Goal: Task Accomplishment & Management: Use online tool/utility

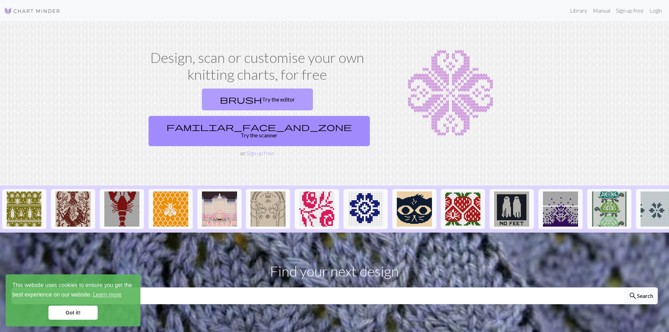
click at [202, 98] on link "brush Try the editor" at bounding box center [257, 100] width 111 height 22
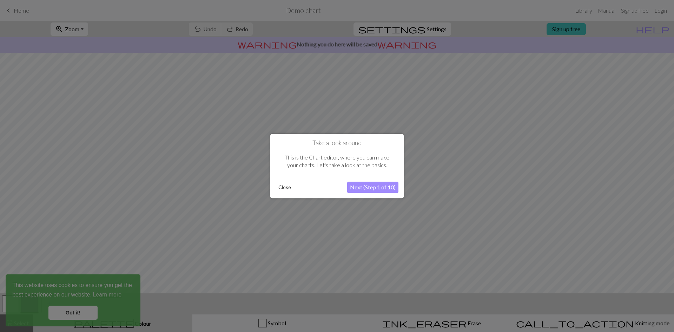
click at [372, 186] on button "Next (Step 1 of 10)" at bounding box center [372, 187] width 51 height 11
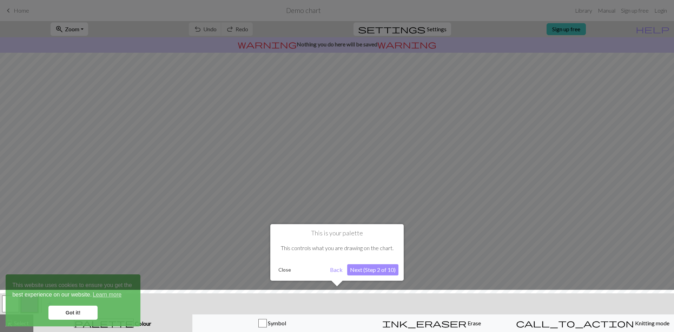
click at [338, 271] on button "Back" at bounding box center [336, 269] width 18 height 11
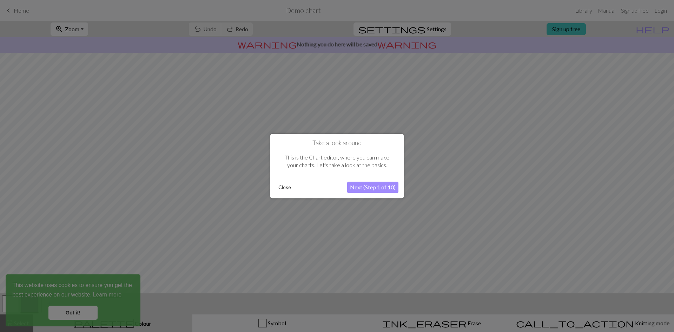
click at [281, 187] on button "Close" at bounding box center [285, 187] width 18 height 11
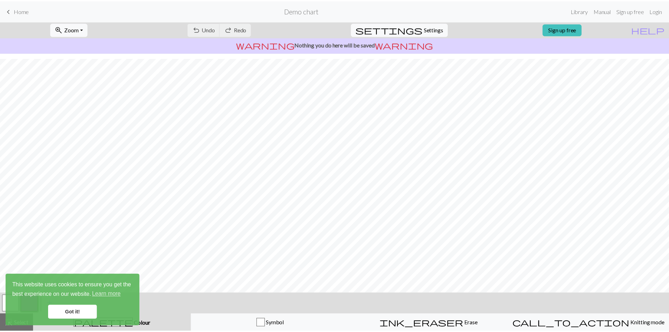
scroll to position [20, 0]
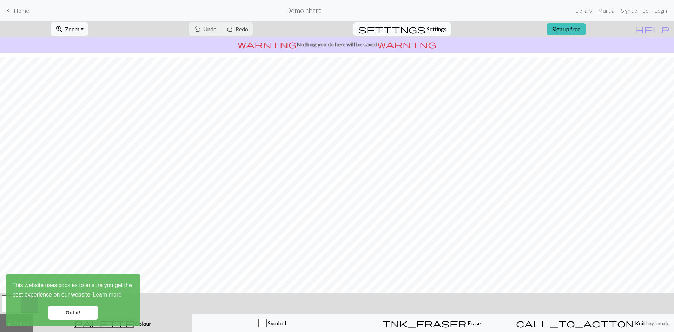
click at [427, 30] on span "Settings" at bounding box center [437, 29] width 20 height 8
select select "aran"
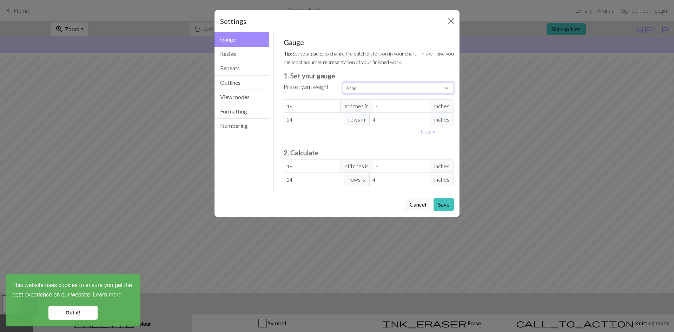
click at [447, 88] on select "Custom Square Lace Light Fingering Fingering Sport Double knit Worsted Aran Bul…" at bounding box center [398, 88] width 111 height 11
click at [447, 89] on select "Custom Square Lace Light Fingering Fingering Sport Double knit Worsted Aran Bul…" at bounding box center [398, 88] width 111 height 11
click at [446, 205] on button "Save" at bounding box center [444, 204] width 20 height 13
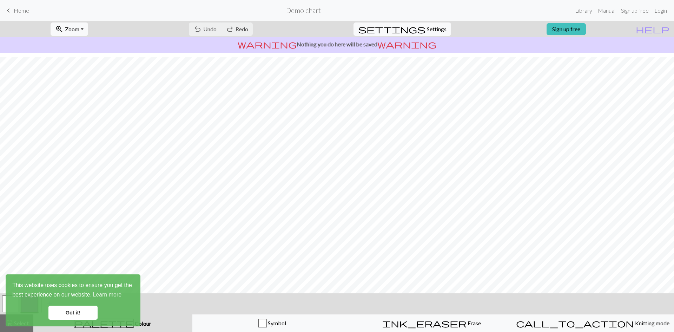
click at [8, 11] on span "keyboard_arrow_left" at bounding box center [8, 11] width 8 height 10
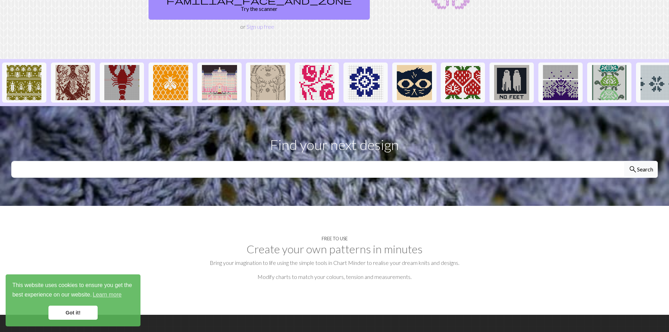
scroll to position [128, 0]
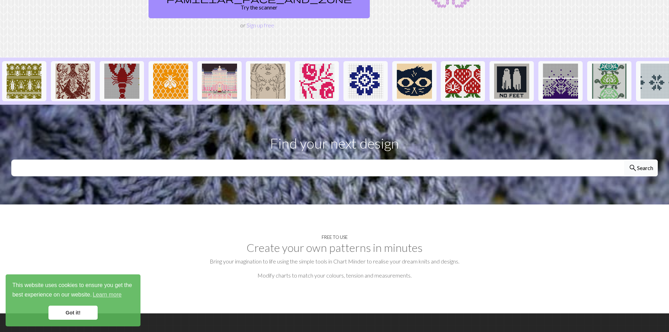
click at [637, 159] on button "search Search" at bounding box center [641, 167] width 34 height 17
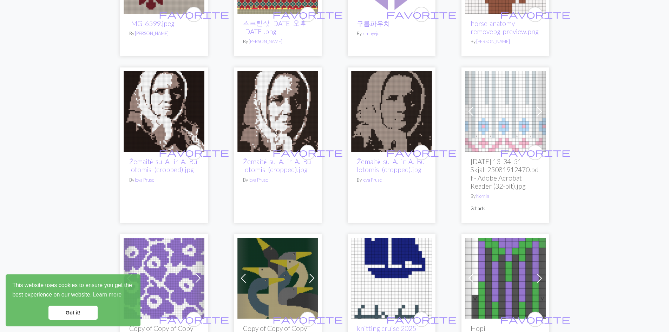
scroll to position [158, 0]
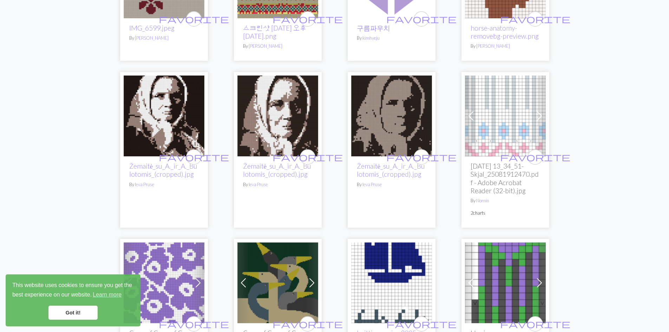
click at [499, 122] on img at bounding box center [505, 116] width 81 height 81
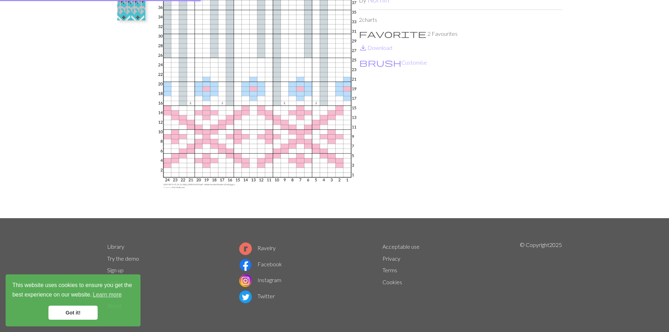
scroll to position [89, 0]
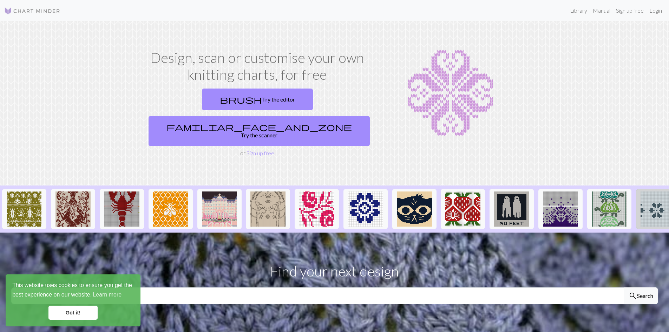
click at [661, 191] on img at bounding box center [658, 208] width 35 height 35
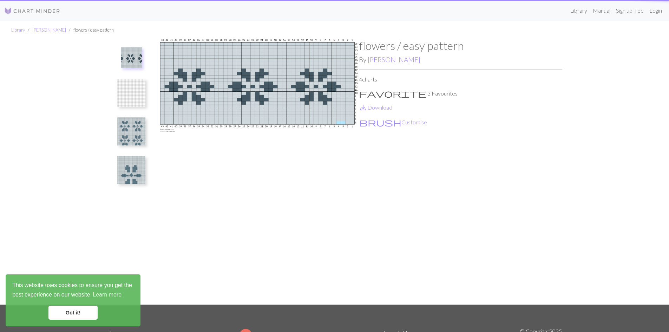
drag, startPoint x: 611, startPoint y: 192, endPoint x: 520, endPoint y: 191, distance: 91.7
click at [545, 196] on div "Library Merel van Noort flowers / easy pattern flowers / easy pattern By Merel …" at bounding box center [334, 162] width 669 height 283
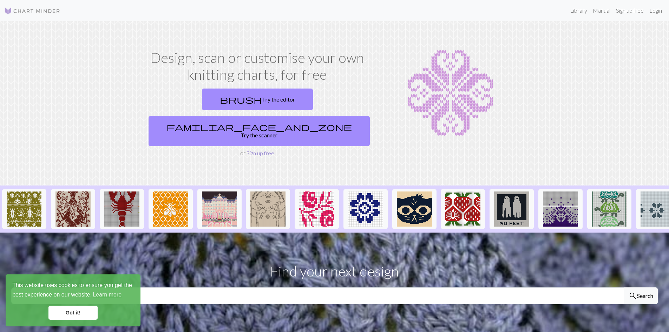
click at [260, 150] on link "Sign up free" at bounding box center [261, 153] width 28 height 7
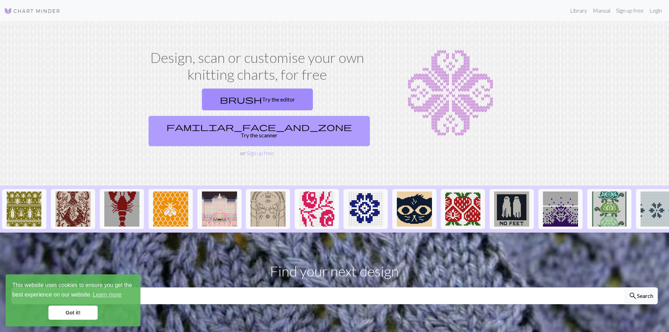
click at [323, 116] on link "familiar_face_and_zone Try the scanner" at bounding box center [259, 131] width 221 height 30
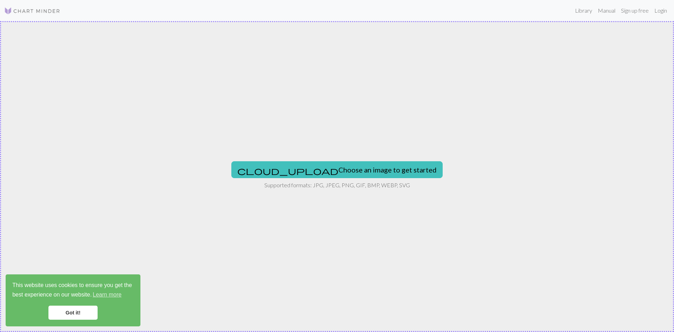
click at [71, 313] on link "Got it!" at bounding box center [72, 313] width 49 height 14
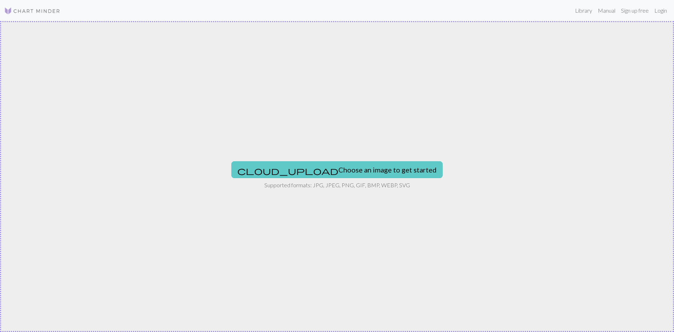
click at [355, 166] on button "cloud_upload Choose an image to get started" at bounding box center [336, 169] width 211 height 17
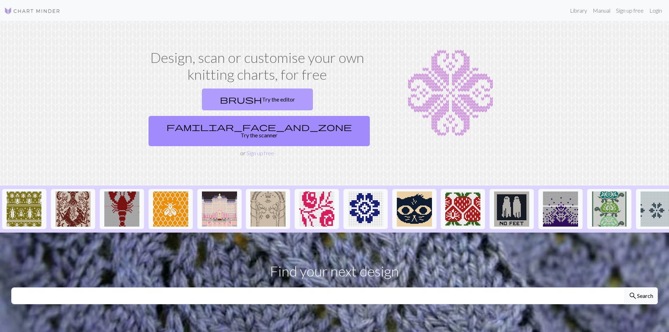
click at [202, 100] on link "brush Try the editor" at bounding box center [257, 100] width 111 height 22
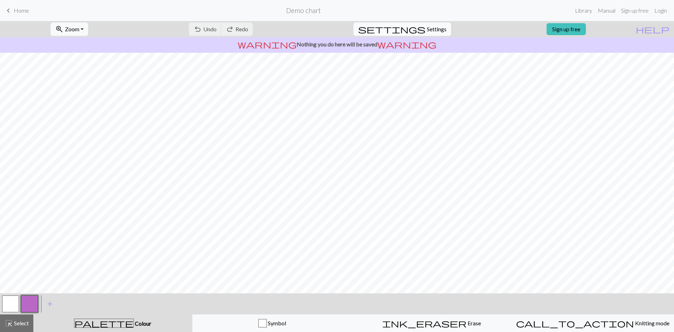
click at [429, 31] on span "Settings" at bounding box center [437, 29] width 20 height 8
select select "aran"
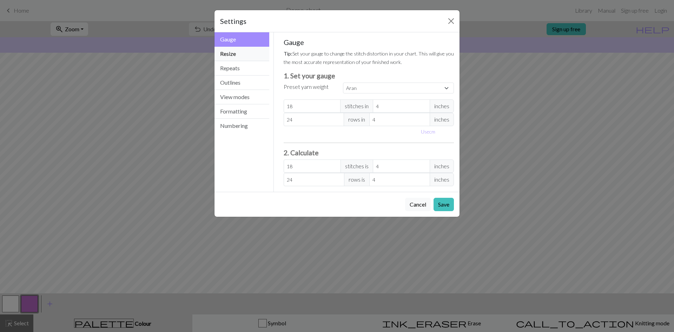
click at [229, 54] on button "Resize" at bounding box center [242, 54] width 55 height 14
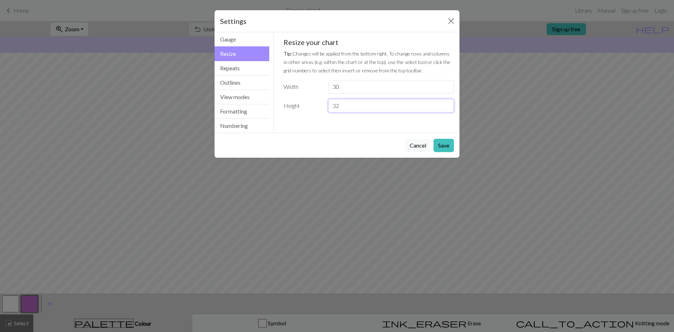
click at [340, 106] on input "32" at bounding box center [391, 105] width 126 height 13
type input "34"
drag, startPoint x: 340, startPoint y: 85, endPoint x: 329, endPoint y: 87, distance: 11.0
click at [329, 87] on input "30" at bounding box center [391, 86] width 126 height 13
type input "10"
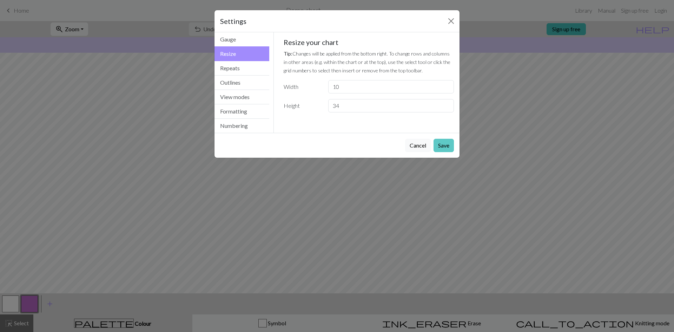
click at [445, 145] on button "Save" at bounding box center [444, 145] width 20 height 13
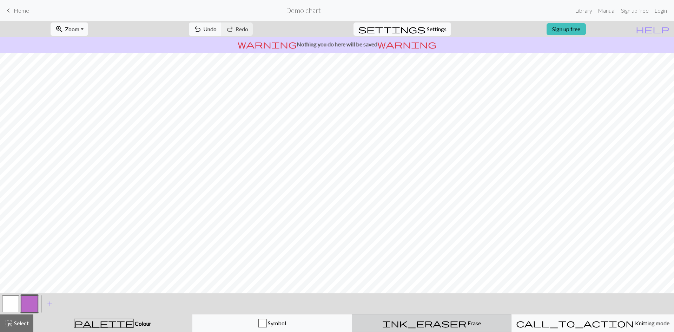
click at [467, 325] on span "Erase" at bounding box center [474, 323] width 14 height 7
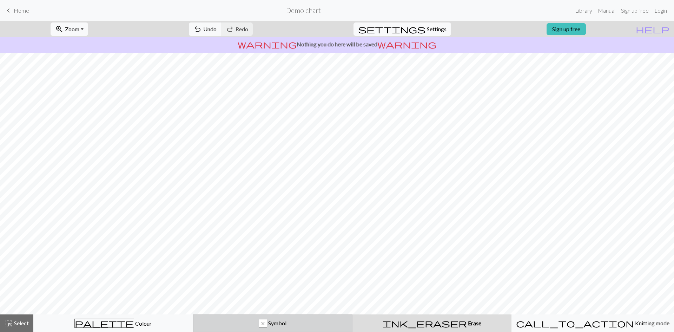
click at [264, 322] on div "x" at bounding box center [263, 323] width 8 height 8
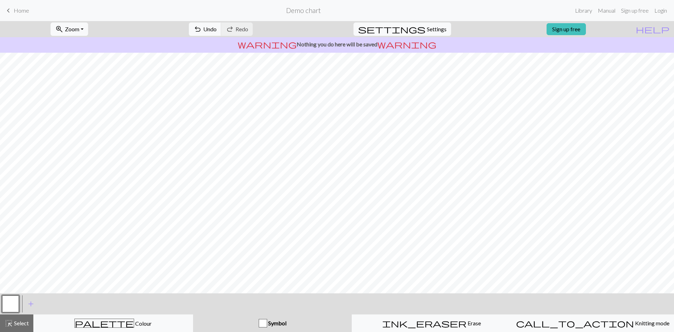
click at [263, 322] on div "button" at bounding box center [263, 323] width 8 height 8
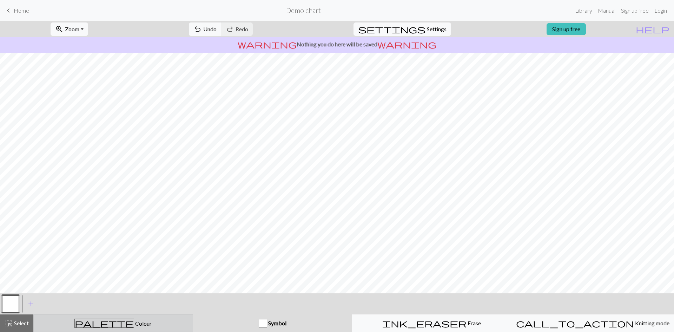
click at [105, 322] on span "palette" at bounding box center [104, 323] width 59 height 10
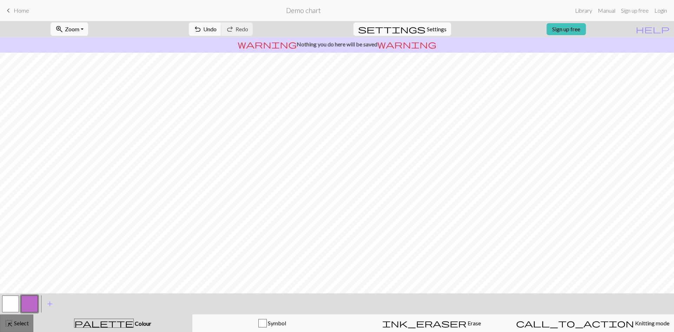
click at [21, 323] on span "Select" at bounding box center [21, 323] width 16 height 7
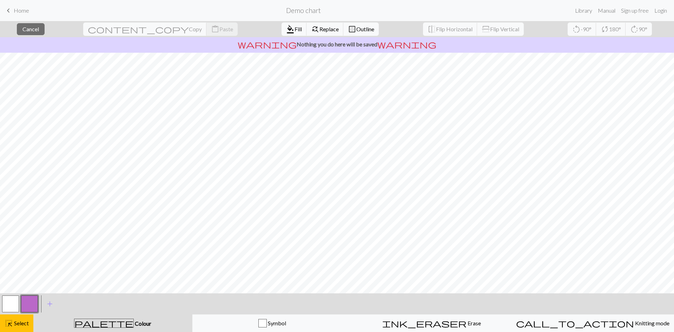
click at [30, 301] on button "button" at bounding box center [29, 303] width 17 height 17
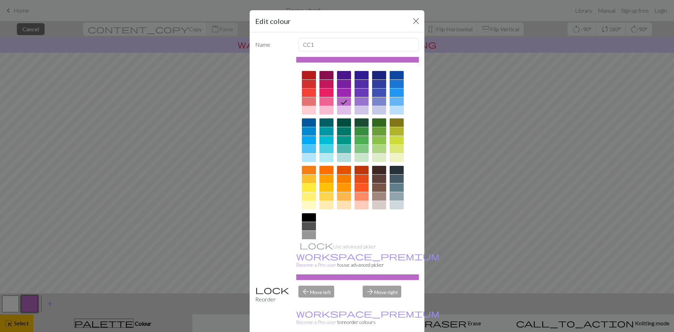
click at [341, 100] on icon at bounding box center [344, 102] width 8 height 8
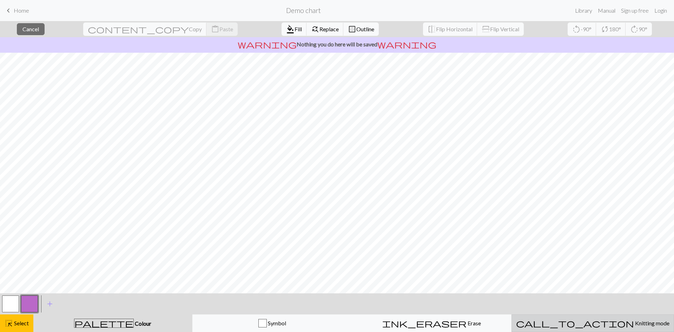
click at [634, 324] on span "Knitting mode" at bounding box center [651, 323] width 35 height 7
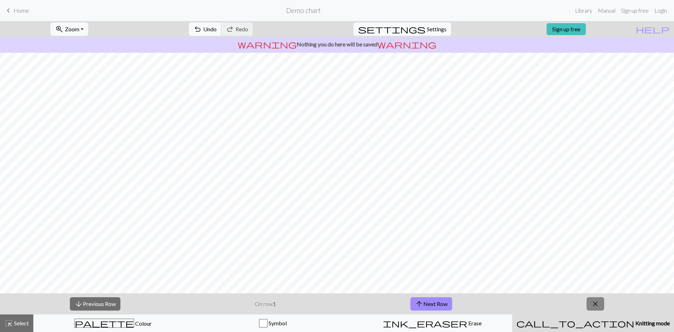
click at [596, 302] on span "close" at bounding box center [596, 304] width 8 height 10
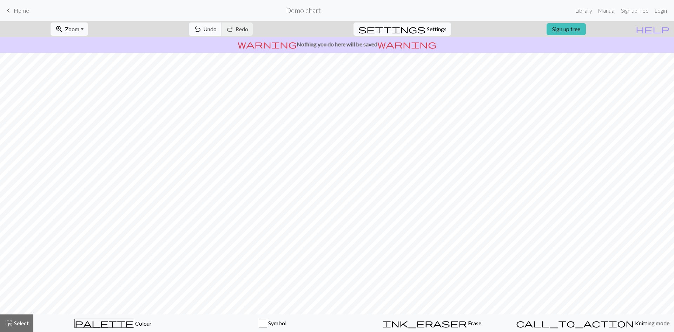
click at [217, 30] on span "Undo" at bounding box center [209, 29] width 13 height 7
click at [217, 29] on span "Undo" at bounding box center [209, 29] width 13 height 7
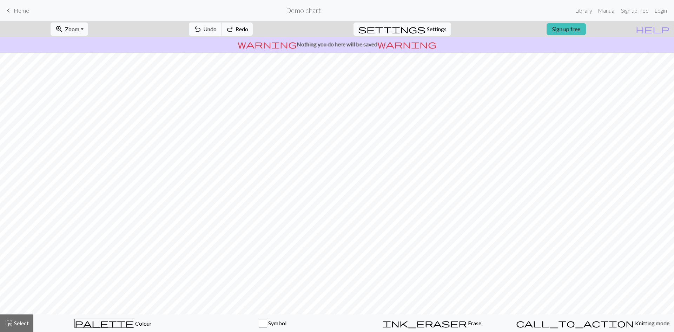
click at [217, 29] on span "Undo" at bounding box center [209, 29] width 13 height 7
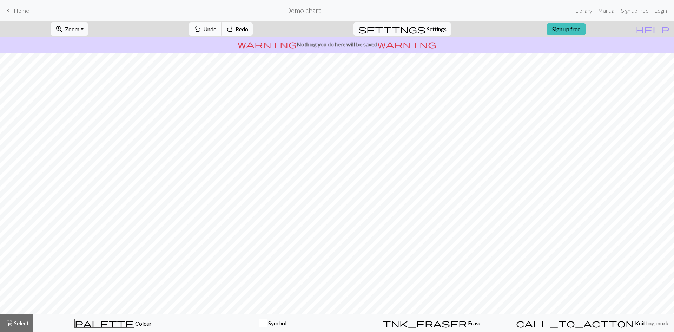
click at [217, 29] on span "Undo" at bounding box center [209, 29] width 13 height 7
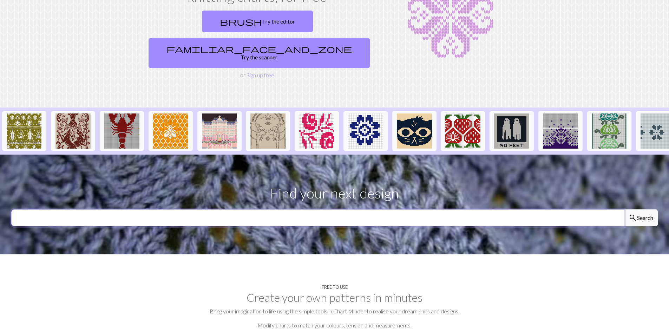
click at [332, 209] on input "text" at bounding box center [317, 217] width 613 height 17
click at [642, 209] on button "search Search" at bounding box center [641, 217] width 34 height 17
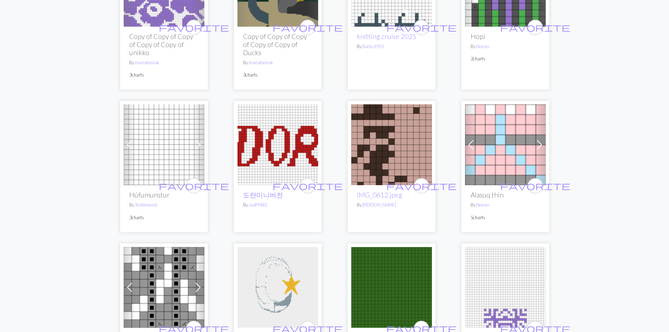
scroll to position [468, 0]
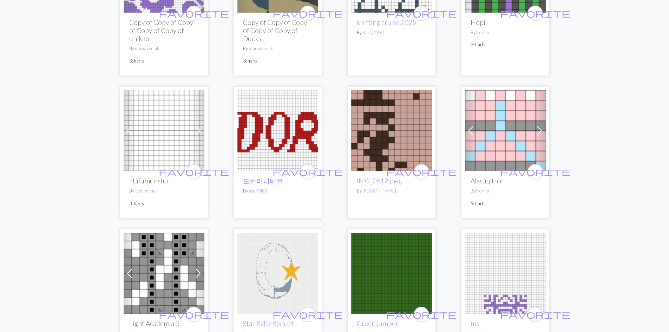
click at [502, 144] on img at bounding box center [505, 130] width 81 height 81
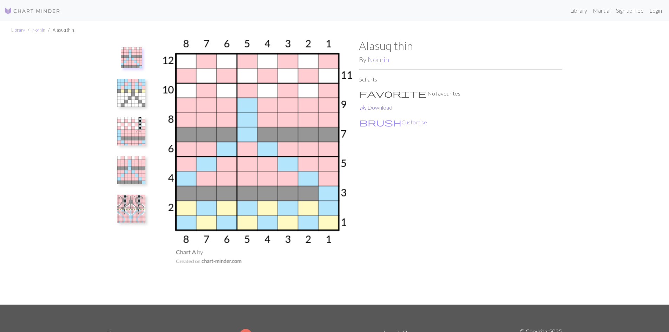
click at [373, 107] on link "save_alt Download" at bounding box center [375, 107] width 33 height 7
click at [380, 123] on button "brush Customise" at bounding box center [393, 122] width 68 height 9
click at [37, 31] on link "Nornin" at bounding box center [38, 30] width 13 height 6
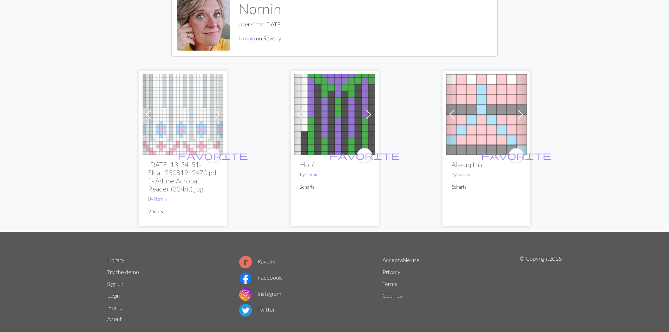
scroll to position [50, 0]
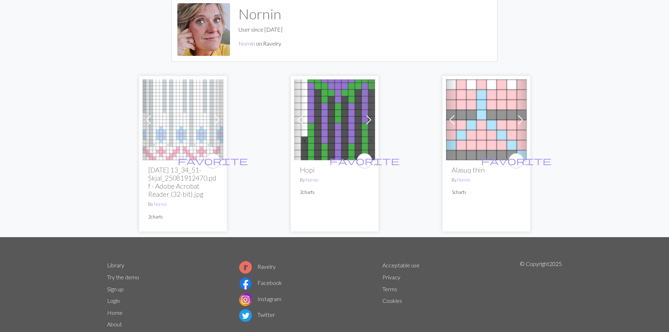
click at [246, 44] on link "Nornin" at bounding box center [247, 43] width 17 height 7
